Goal: Understand process/instructions: Learn how to perform a task or action

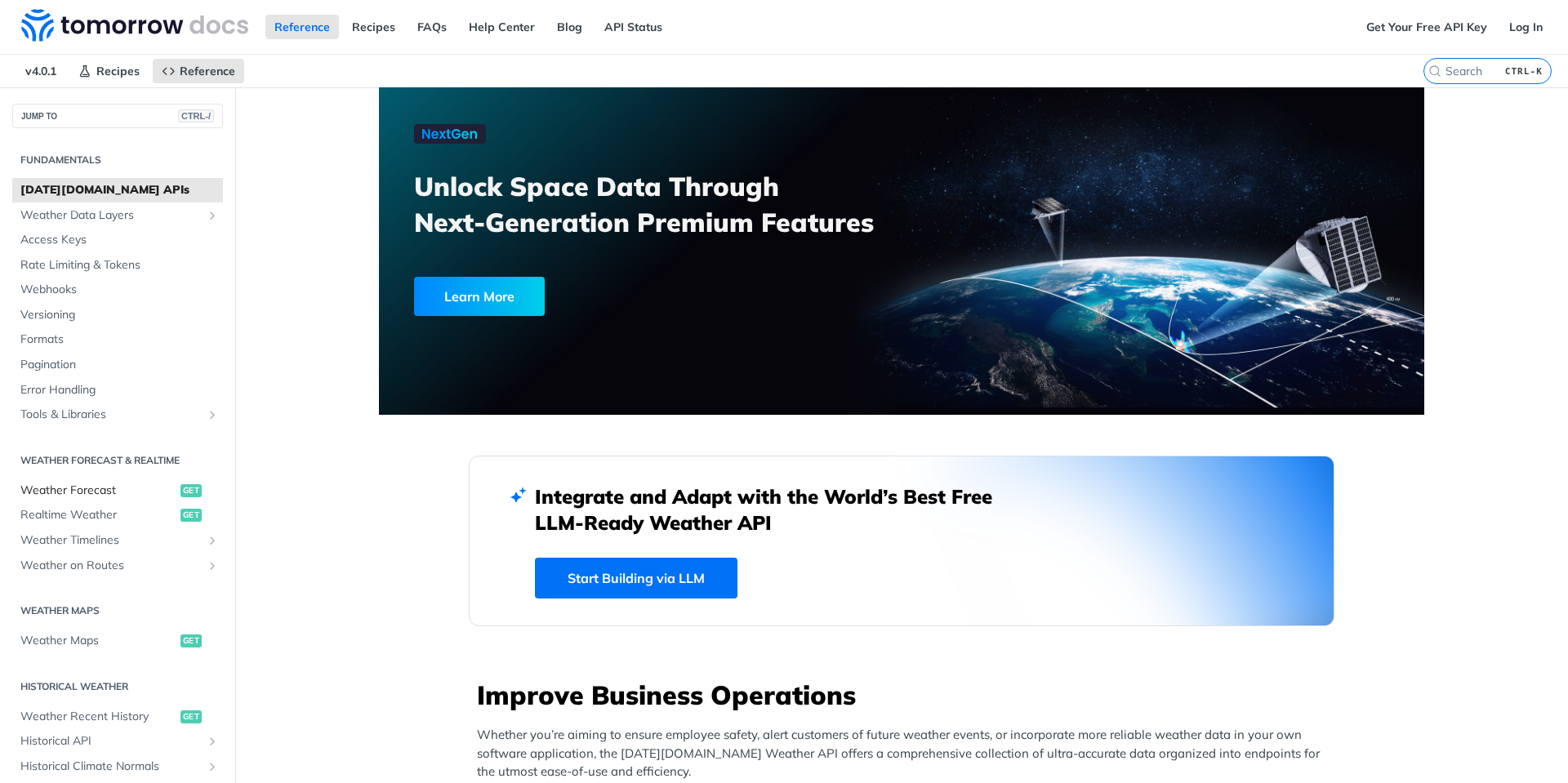
click at [58, 494] on span "Weather Forecast" at bounding box center [98, 491] width 156 height 16
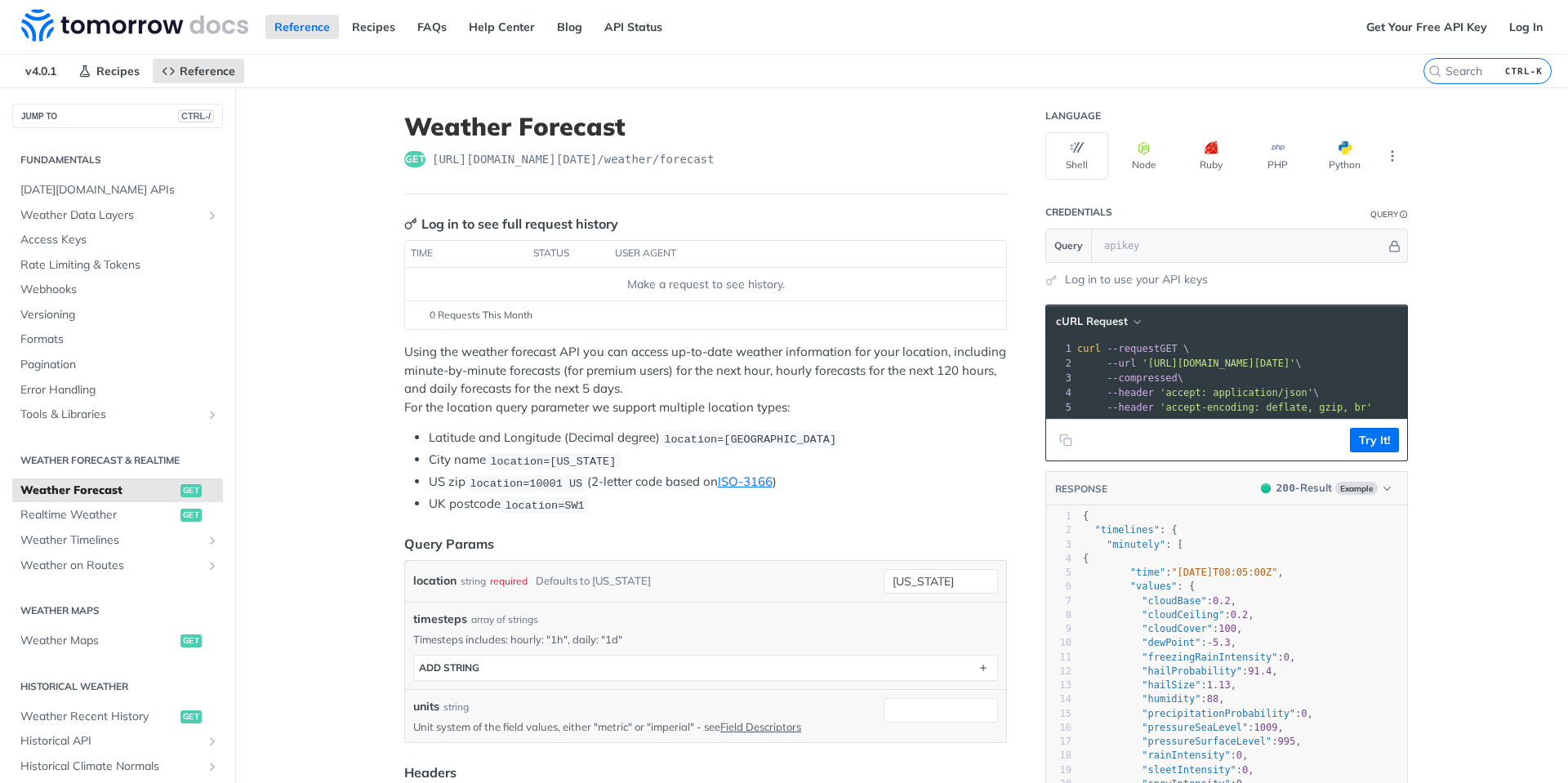
scroll to position [490, 0]
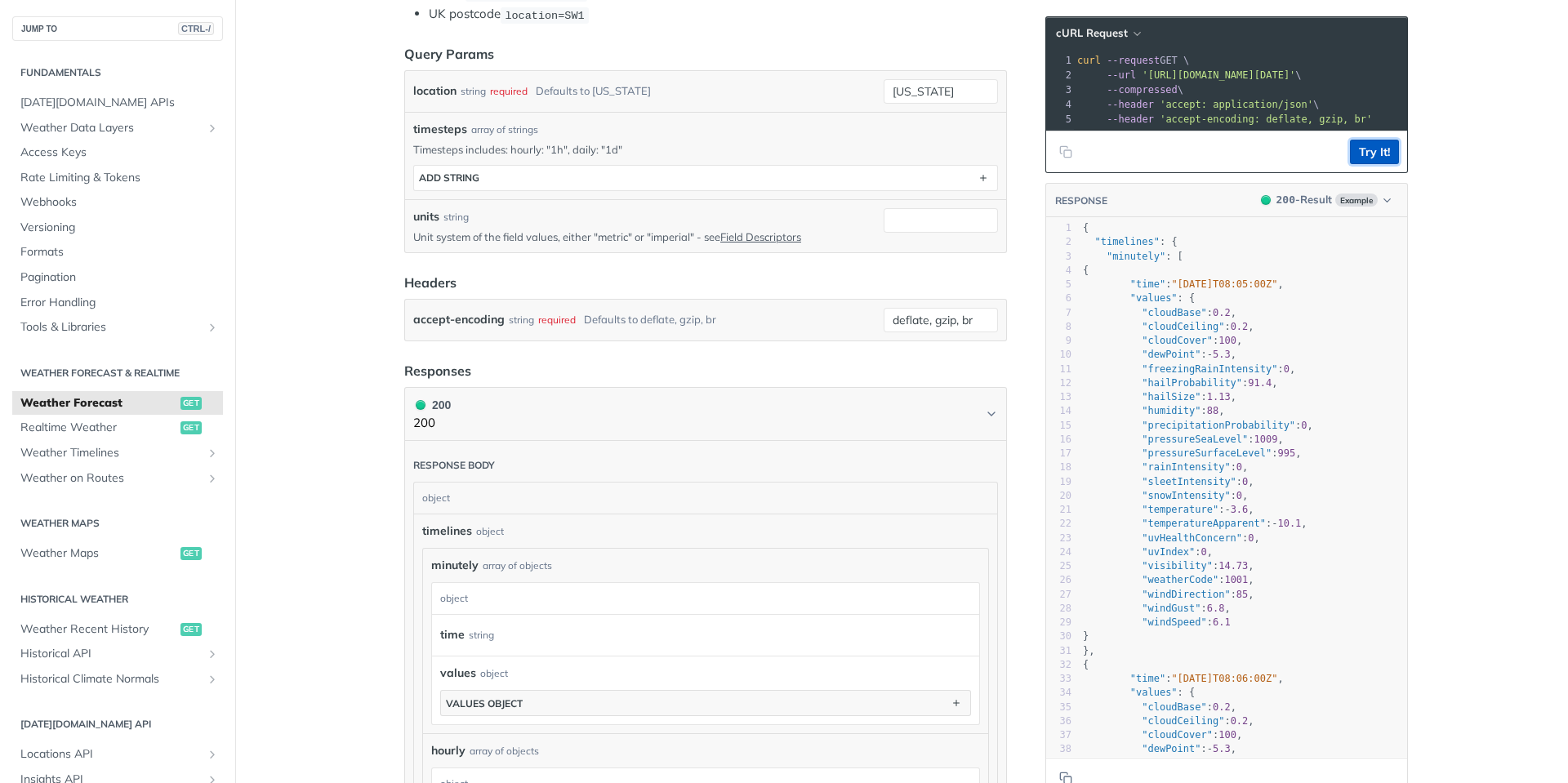
click at [1367, 164] on button "Try It!" at bounding box center [1374, 152] width 49 height 25
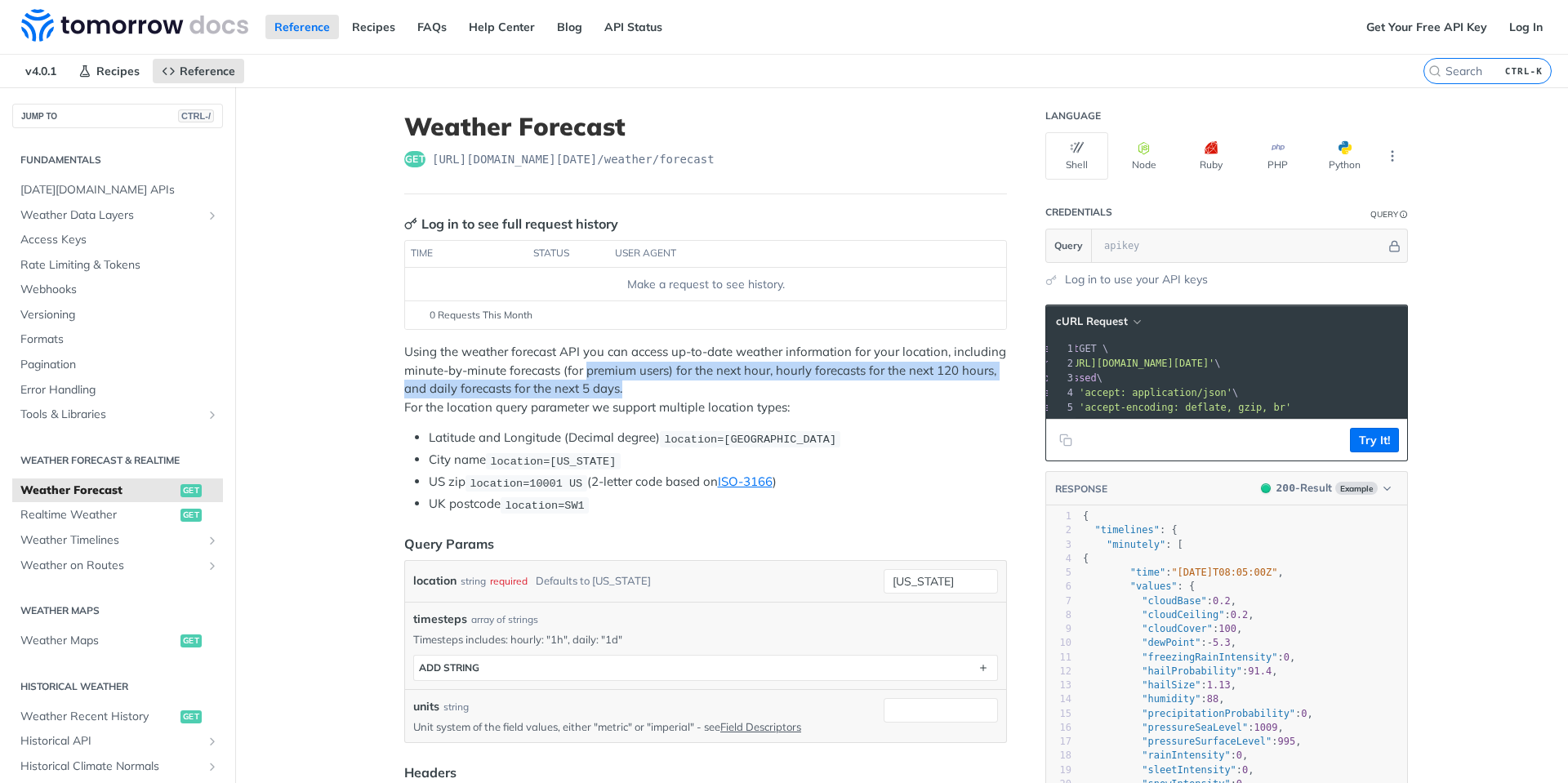
drag, startPoint x: 624, startPoint y: 376, endPoint x: 841, endPoint y: 400, distance: 218.3
click at [833, 396] on p "Using the weather forecast API you can access up-to-date weather information fo…" at bounding box center [706, 379] width 603 height 74
click at [838, 398] on p "Using the weather forecast API you can access up-to-date weather information fo…" at bounding box center [706, 379] width 603 height 74
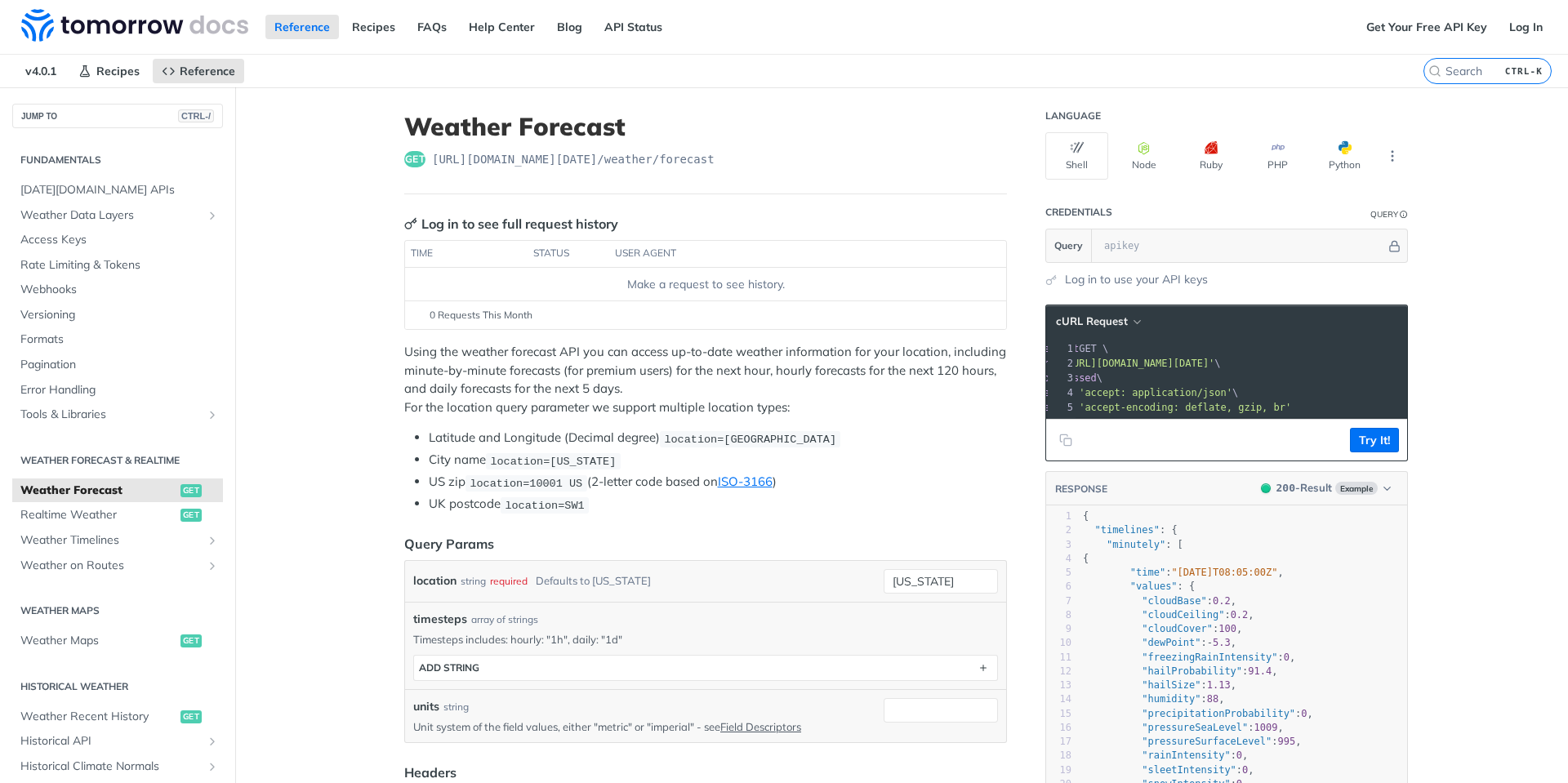
click at [406, 359] on p "Using the weather forecast API you can access up-to-date weather information fo…" at bounding box center [706, 379] width 603 height 74
drag, startPoint x: 493, startPoint y: 357, endPoint x: 504, endPoint y: 357, distance: 11.0
click at [494, 357] on p "Using the weather forecast API you can access up-to-date weather information fo…" at bounding box center [706, 379] width 603 height 74
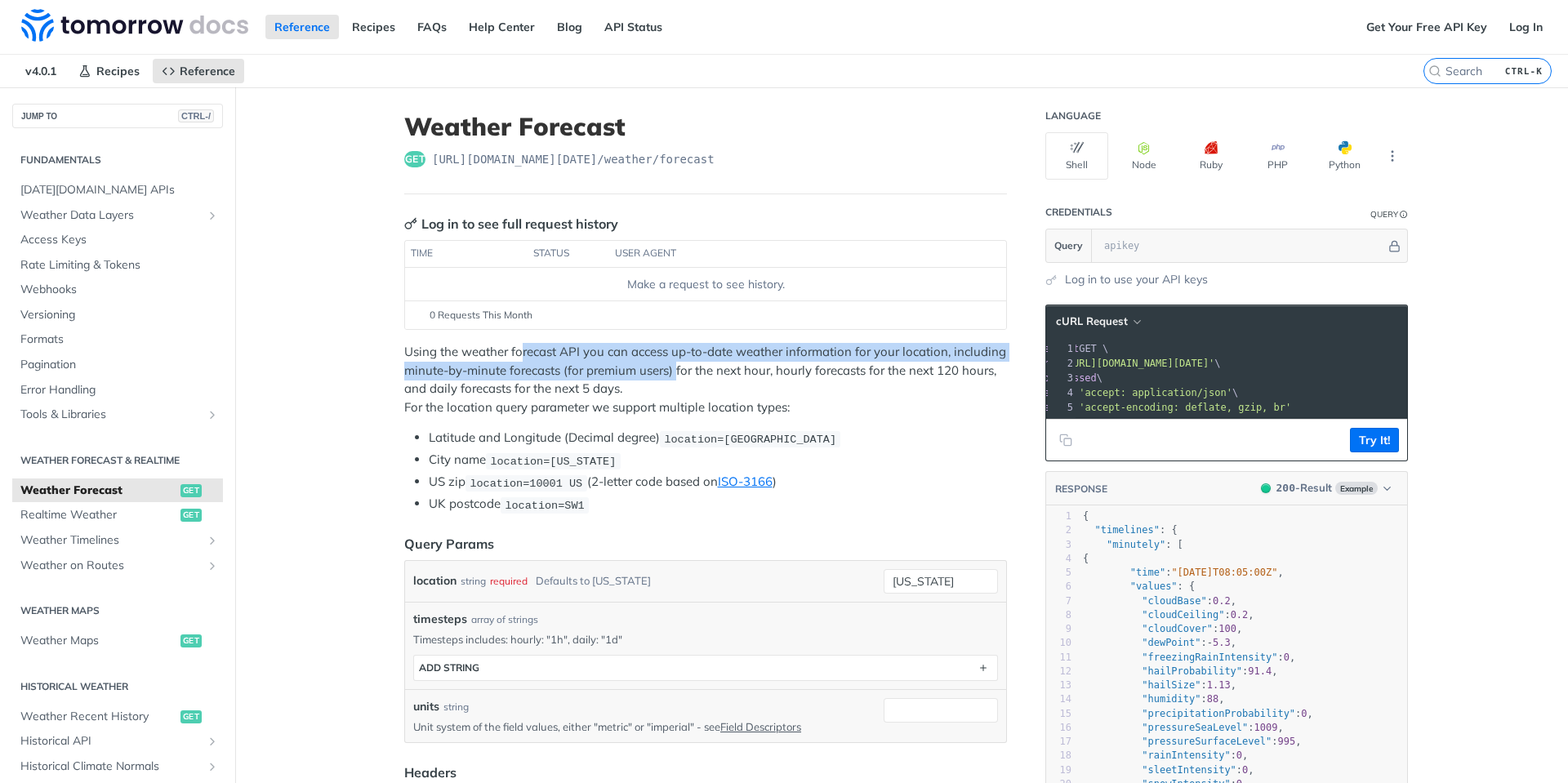
drag, startPoint x: 516, startPoint y: 358, endPoint x: 720, endPoint y: 383, distance: 205.5
click at [705, 380] on p "Using the weather forecast API you can access up-to-date weather information fo…" at bounding box center [706, 379] width 603 height 74
click at [748, 387] on p "Using the weather forecast API you can access up-to-date weather information fo…" at bounding box center [706, 379] width 603 height 74
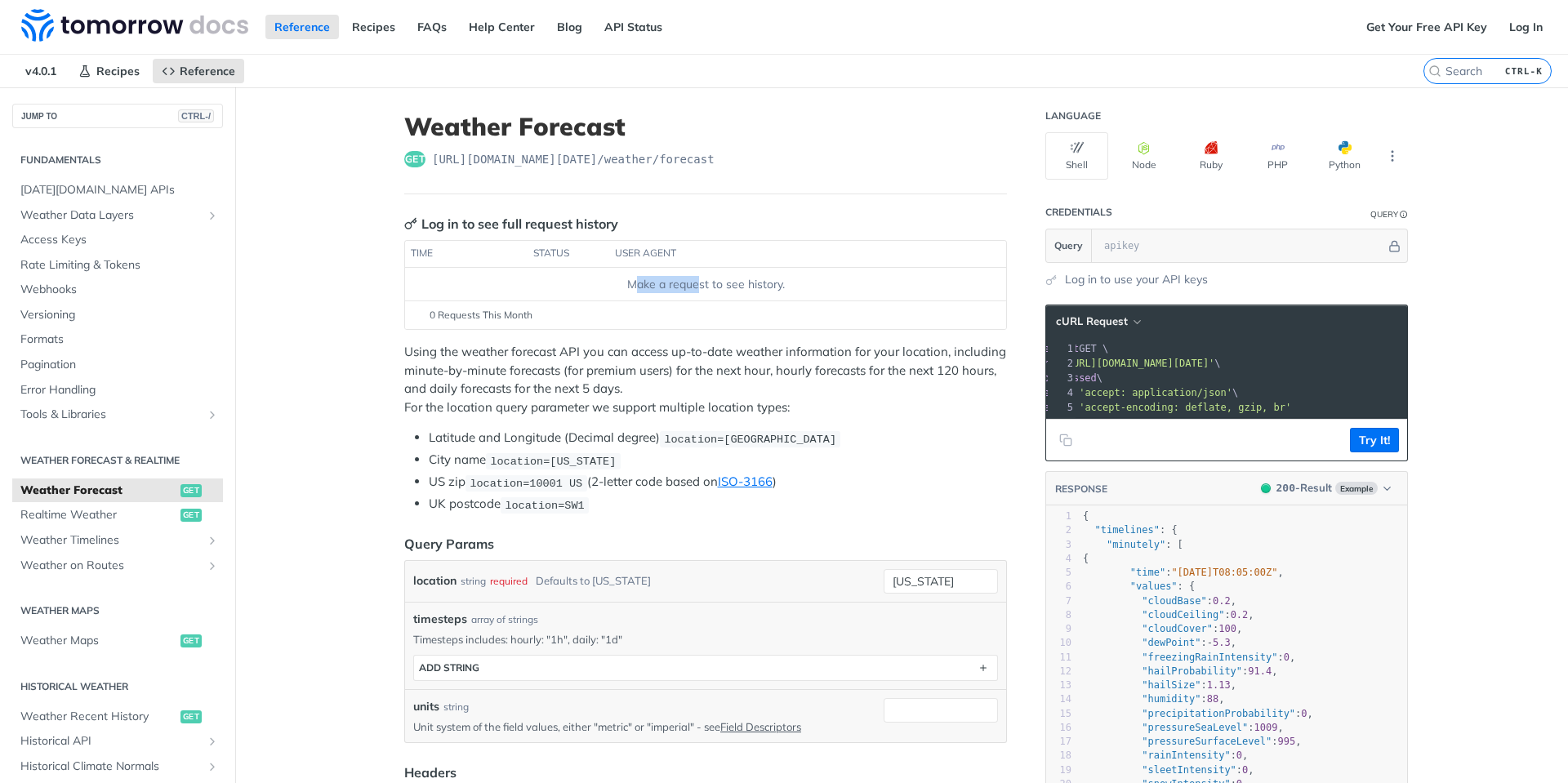
drag, startPoint x: 630, startPoint y: 287, endPoint x: 765, endPoint y: 282, distance: 135.1
click at [764, 282] on div "Make a request to see history." at bounding box center [706, 284] width 588 height 17
click at [766, 283] on div "Make a request to see history." at bounding box center [706, 284] width 588 height 17
drag, startPoint x: 766, startPoint y: 286, endPoint x: 636, endPoint y: 288, distance: 130.0
click at [637, 288] on div "Make a request to see history." at bounding box center [706, 284] width 588 height 17
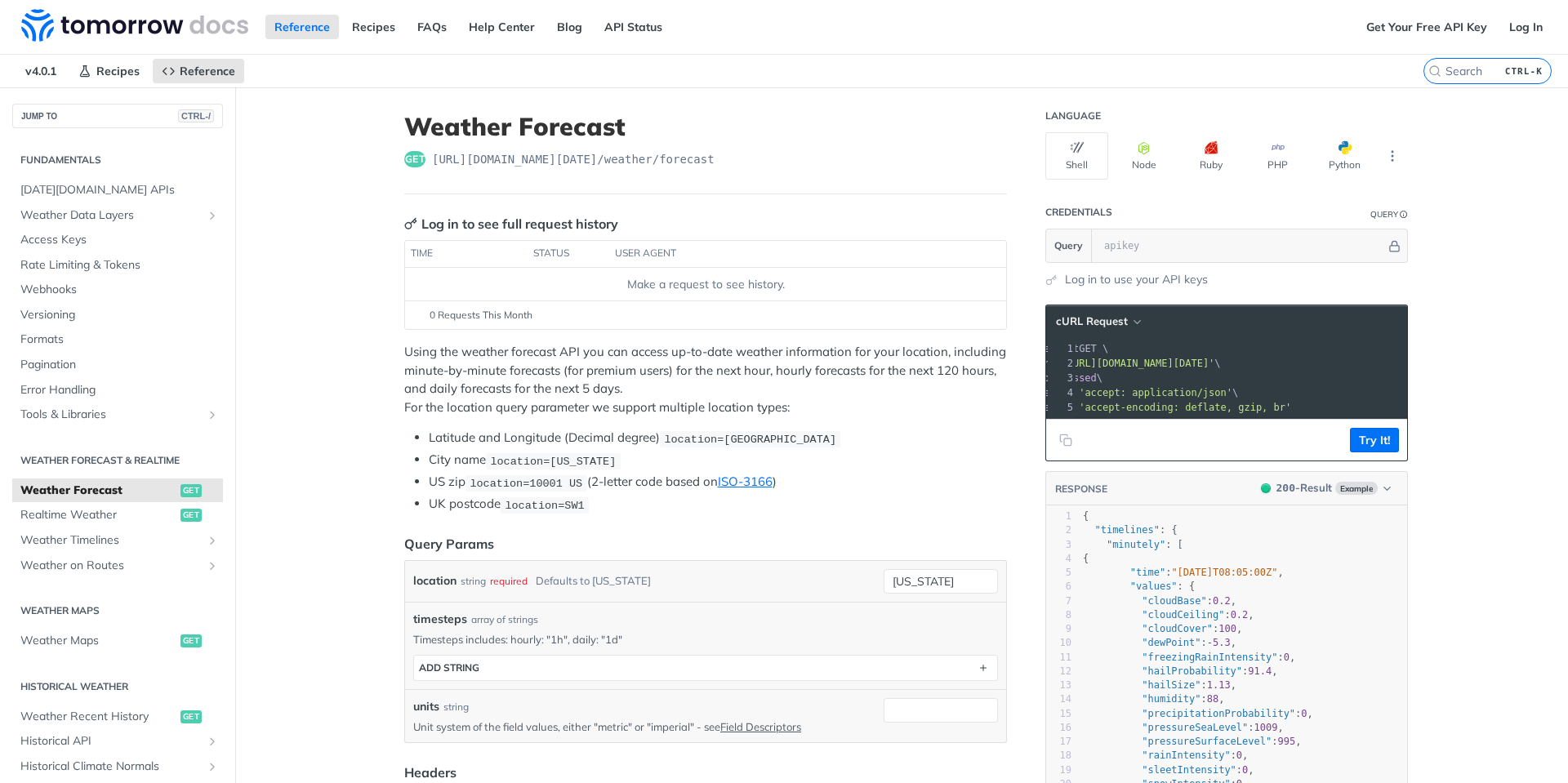
click at [668, 290] on div "Make a request to see history." at bounding box center [706, 284] width 588 height 17
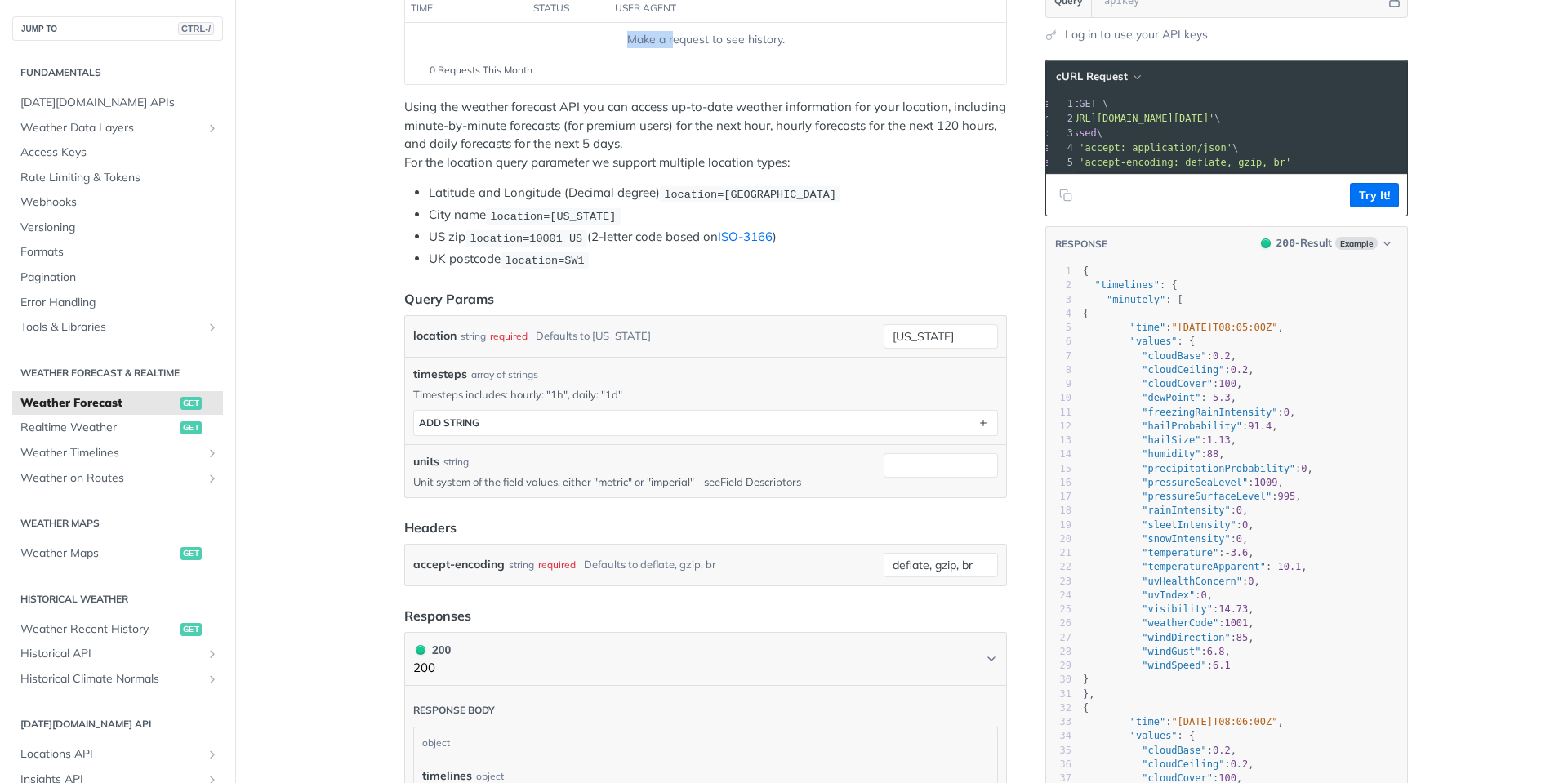
scroll to position [490, 0]
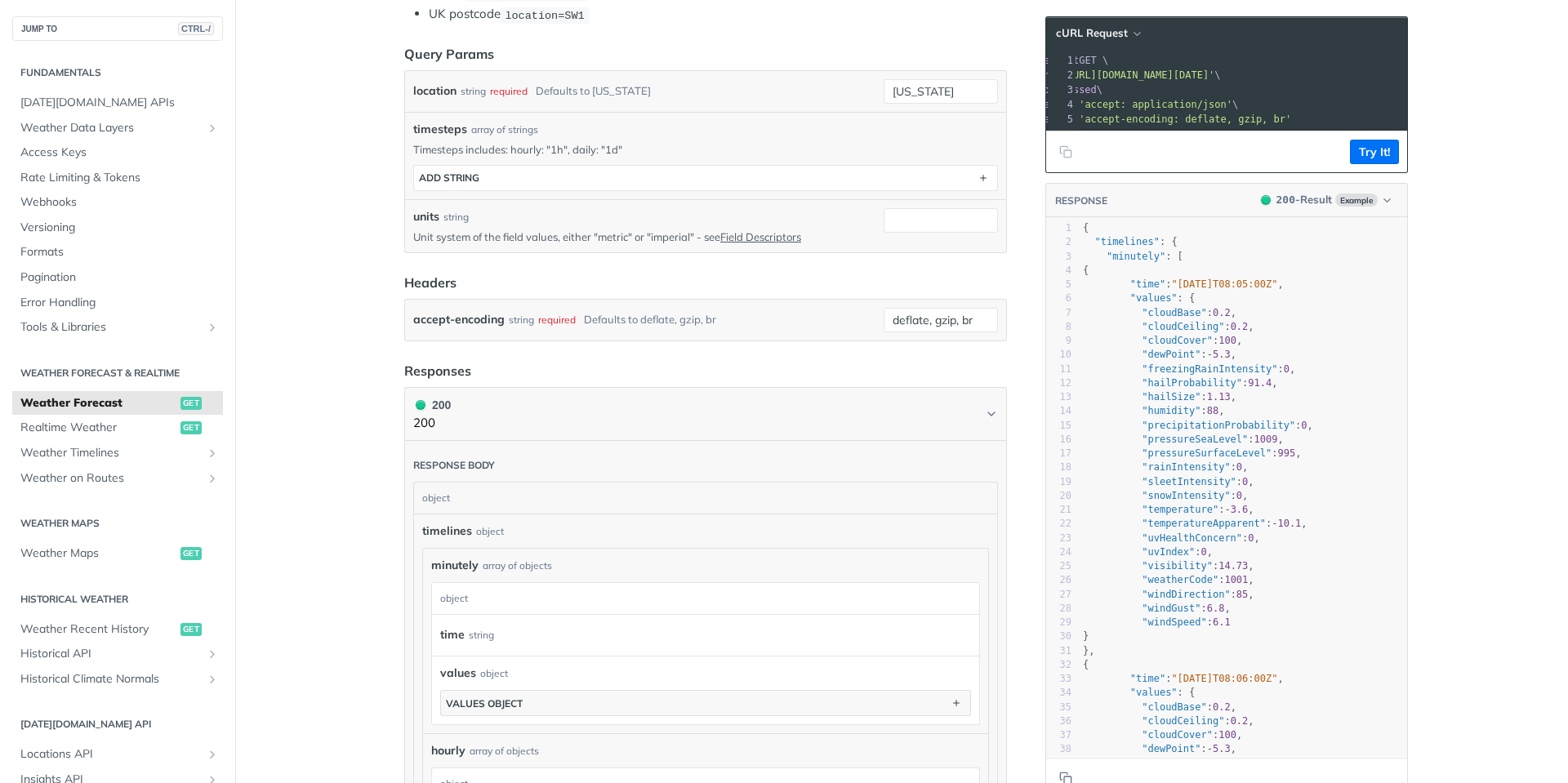
click at [901, 148] on p "Timesteps includes: hourly: "1h", daily: "1d"" at bounding box center [705, 149] width 585 height 14
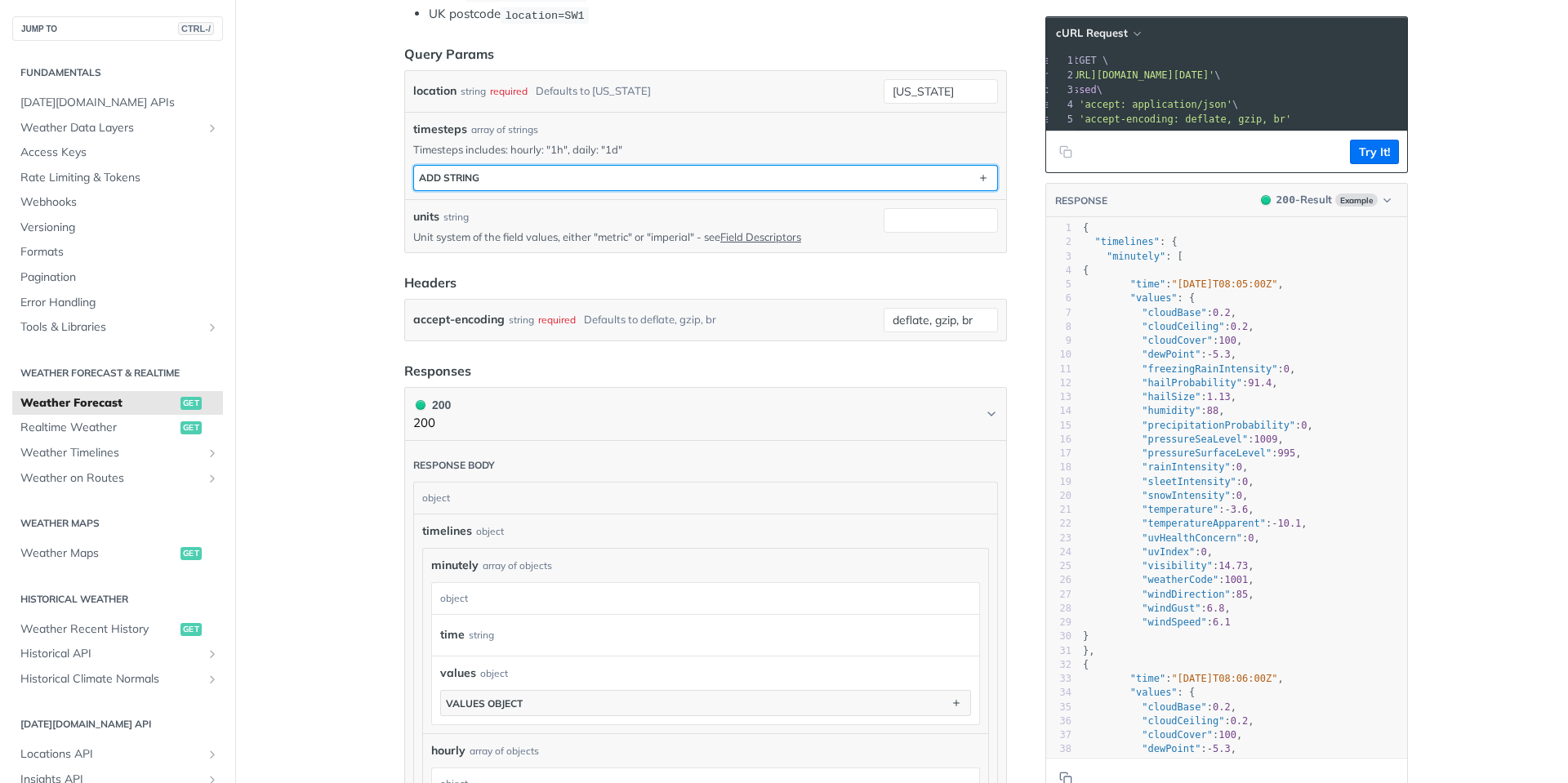
click at [881, 166] on button "ADD string" at bounding box center [705, 179] width 583 height 25
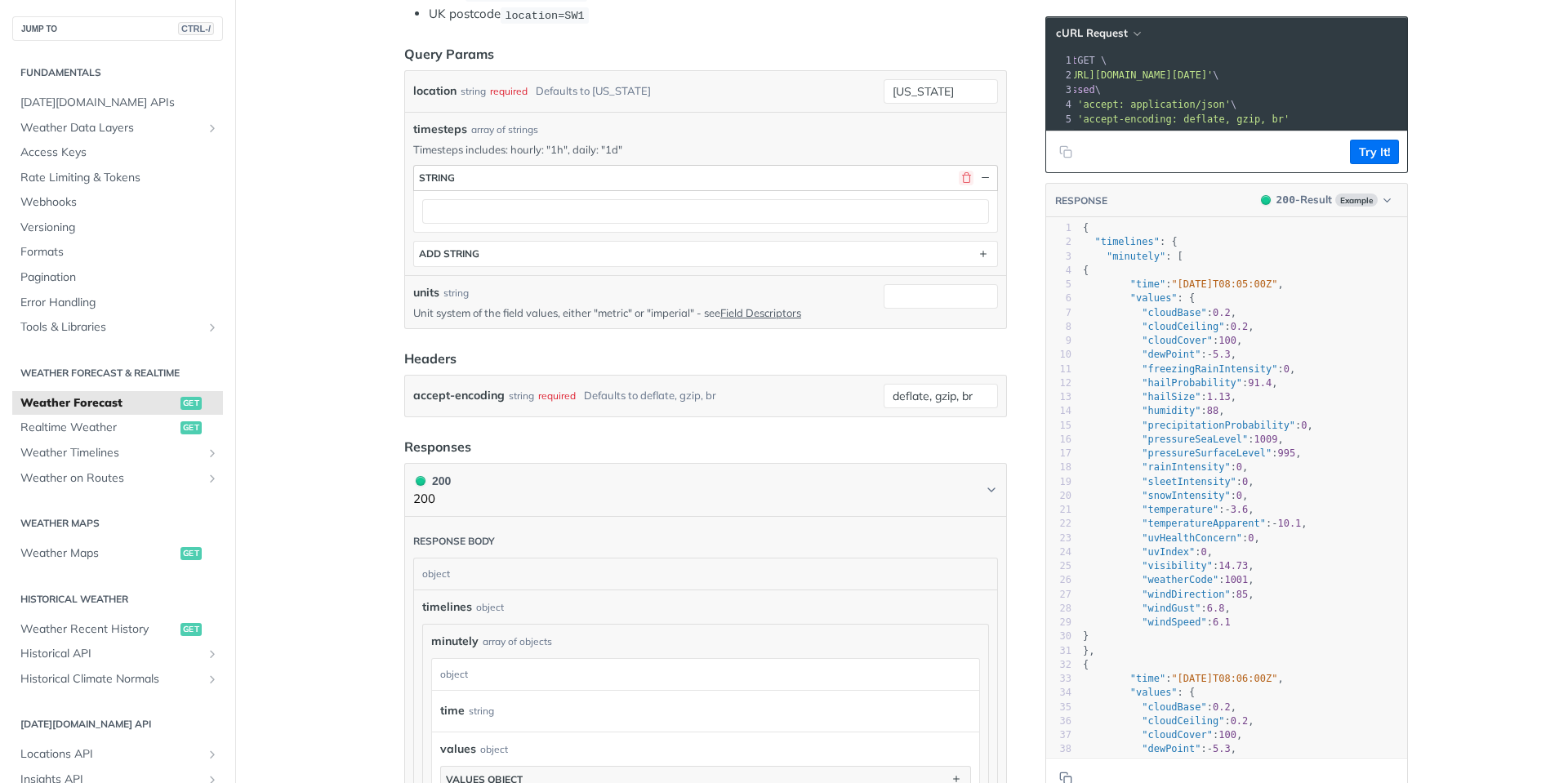
click at [961, 171] on button "button" at bounding box center [965, 178] width 14 height 14
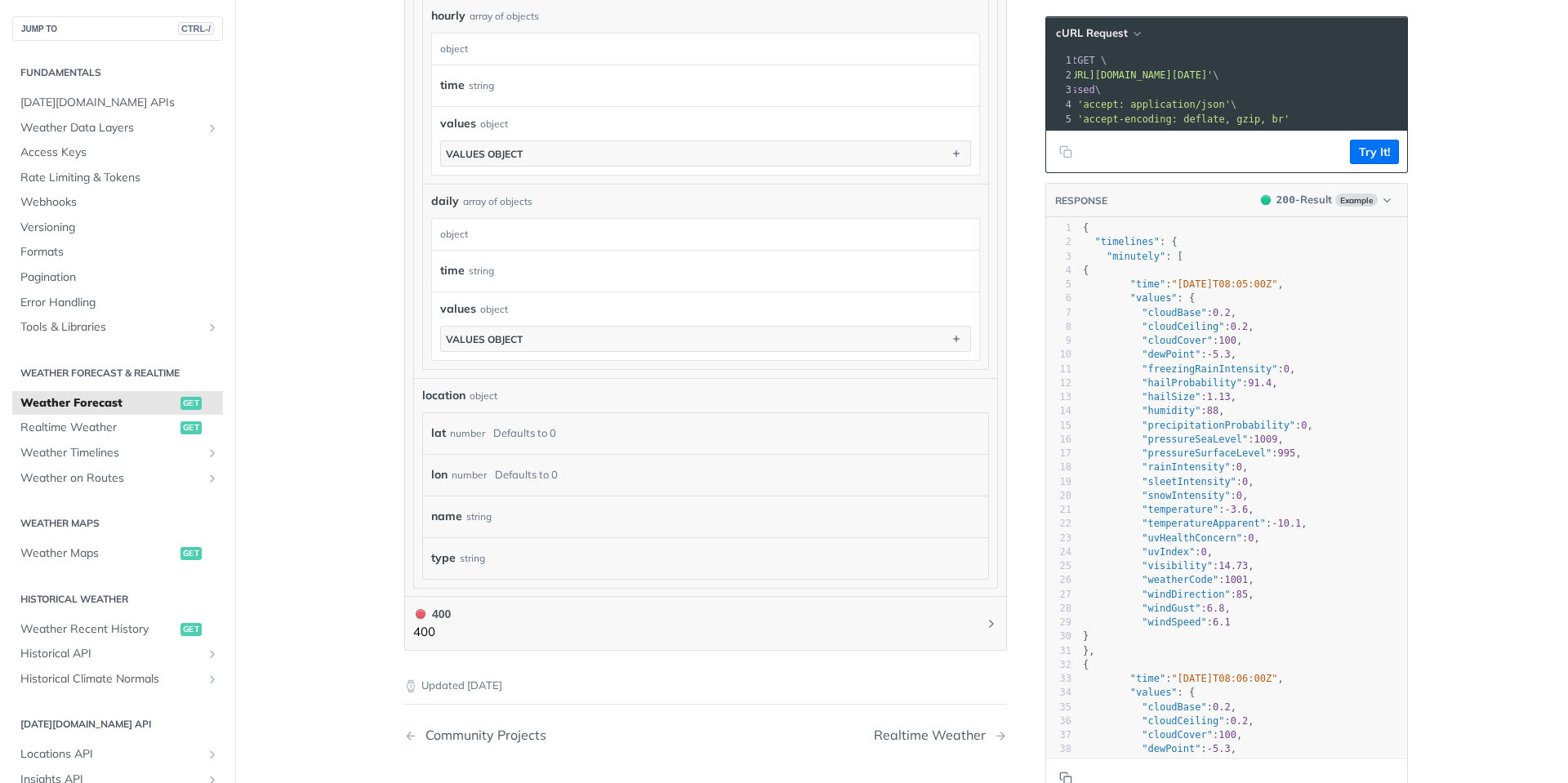
scroll to position [1471, 0]
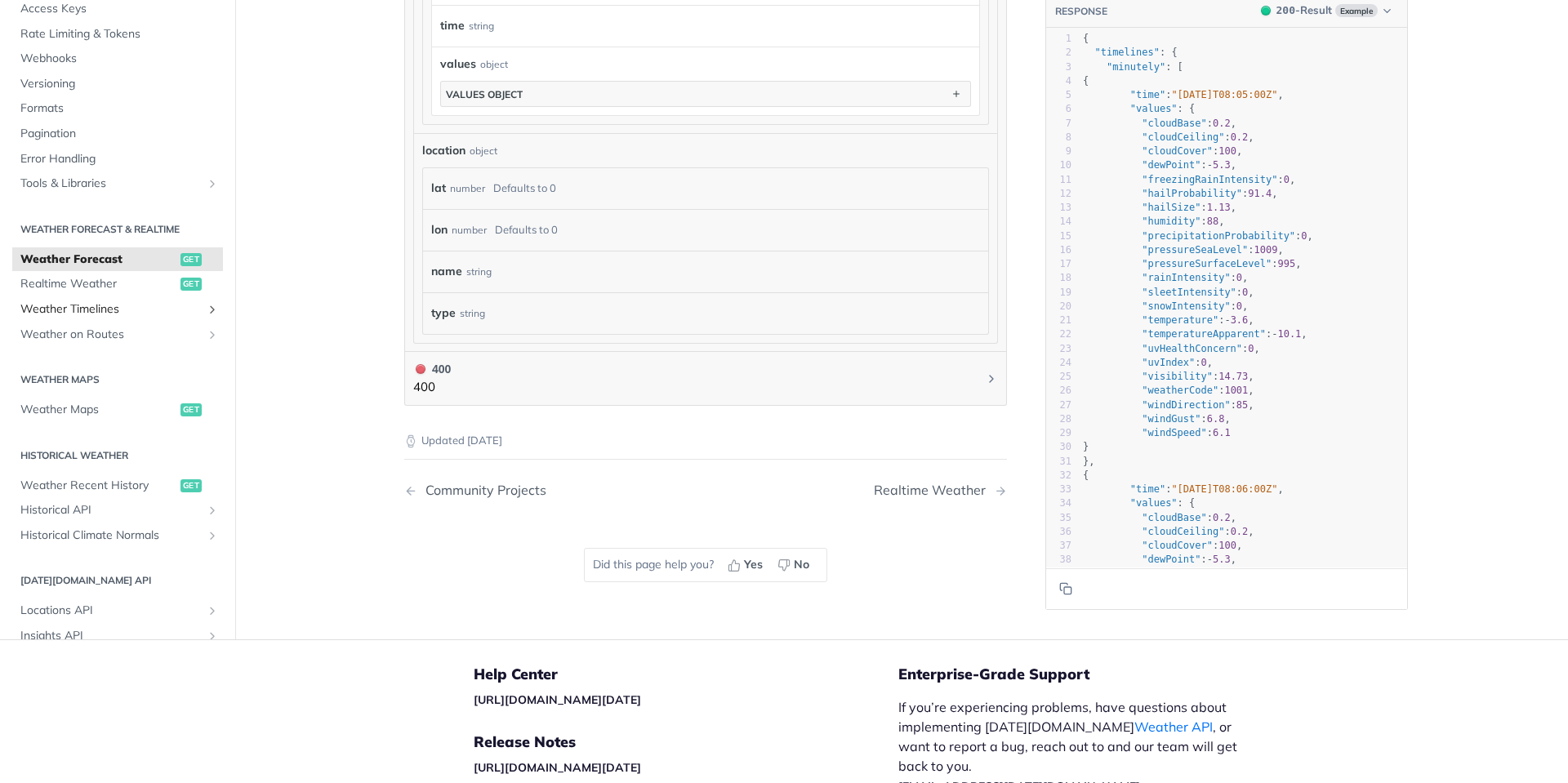
click at [58, 311] on span "Weather Timelines" at bounding box center [110, 309] width 181 height 16
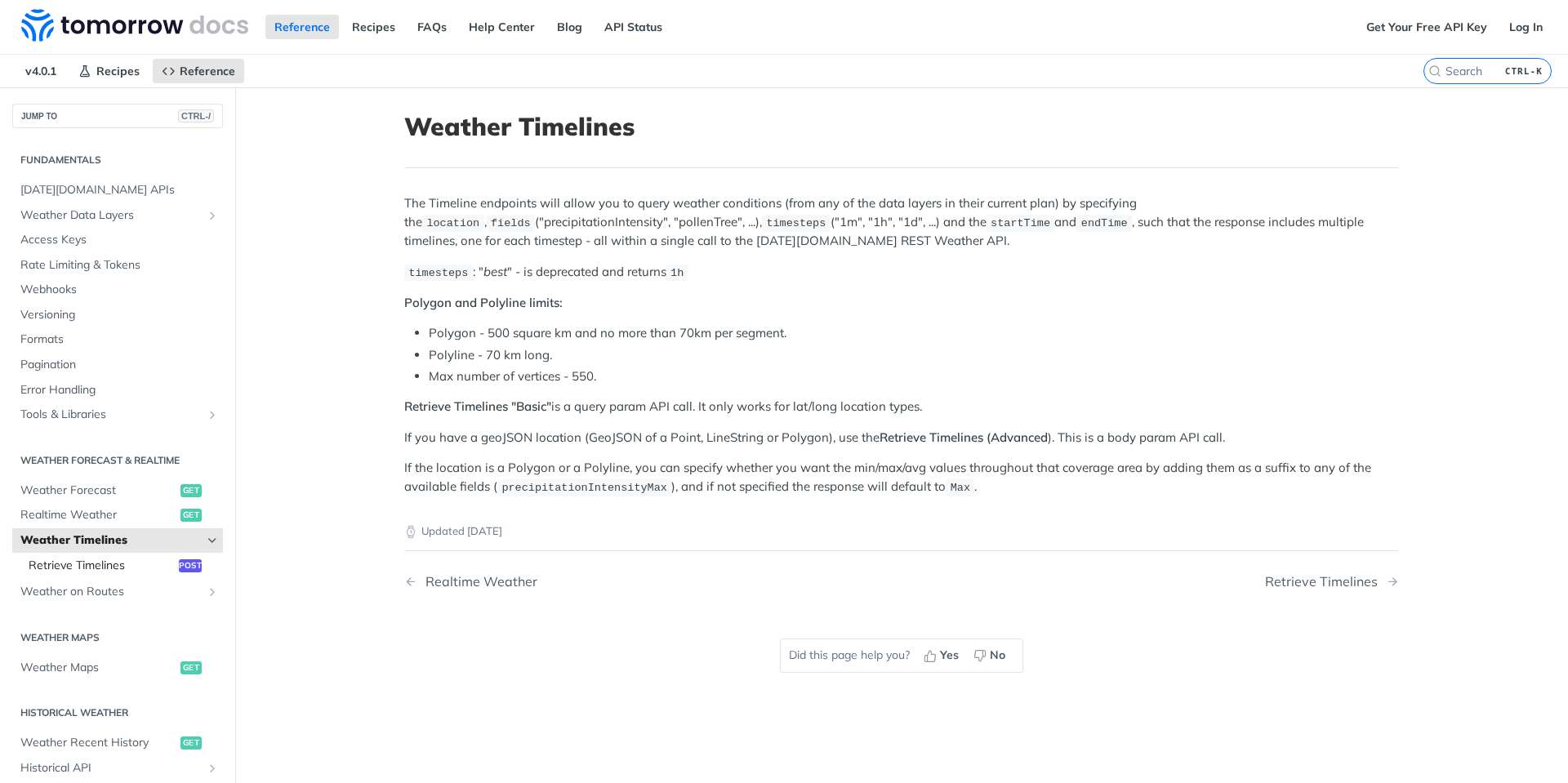
click at [79, 571] on span "Retrieve Timelines" at bounding box center [102, 566] width 146 height 16
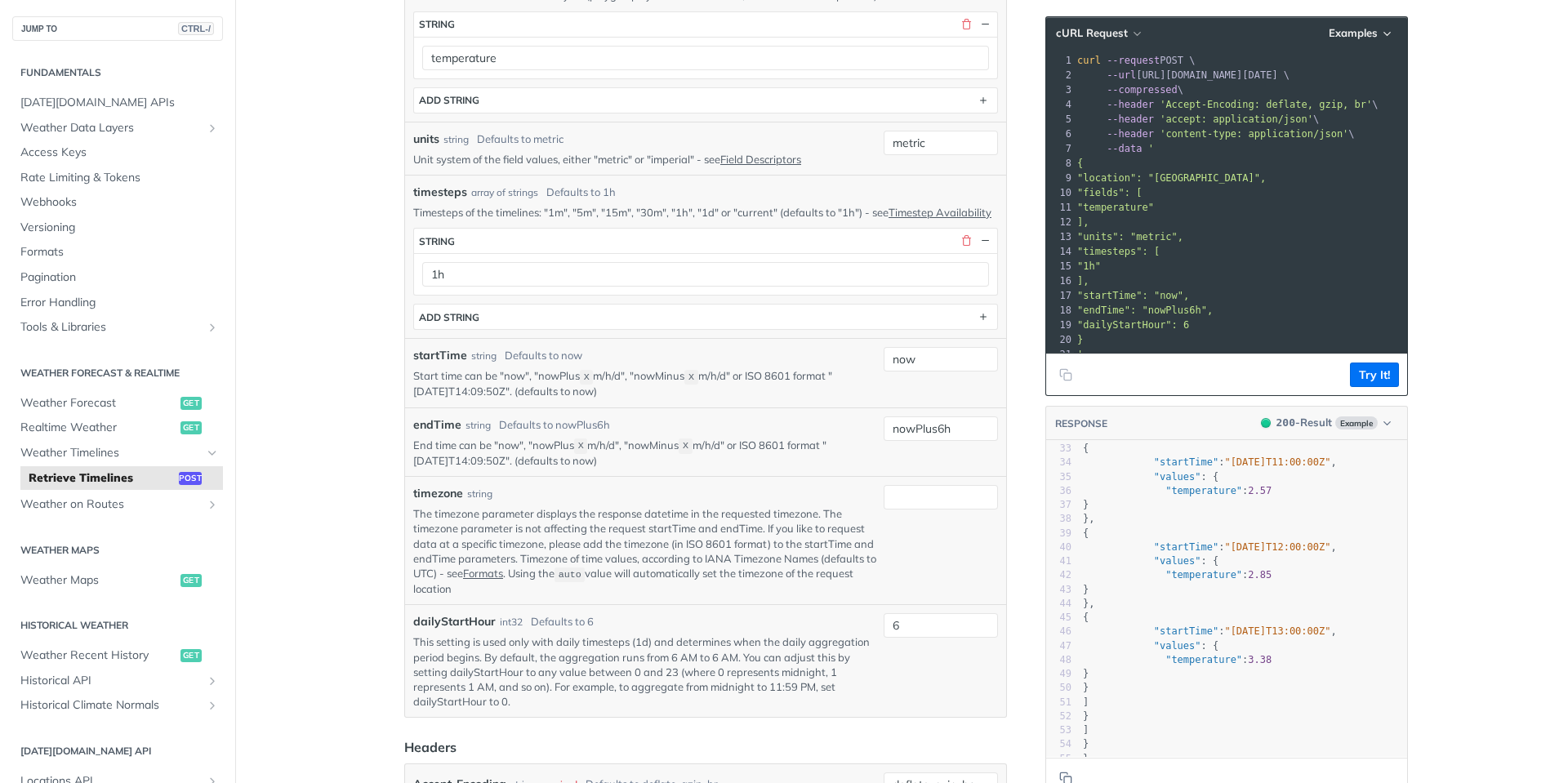
scroll to position [735, 0]
